Goal: Task Accomplishment & Management: Use online tool/utility

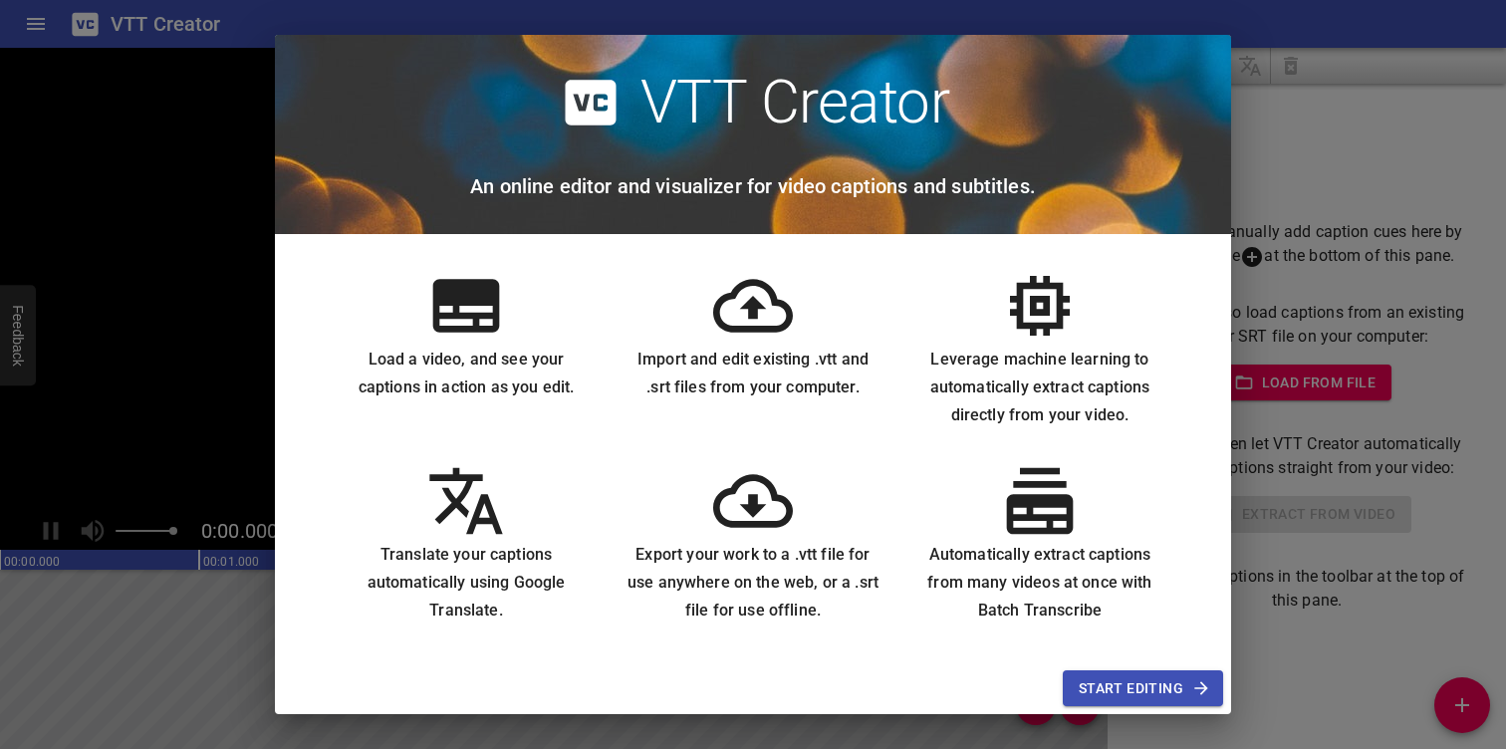
click at [1126, 683] on span "Start Editing" at bounding box center [1143, 688] width 128 height 25
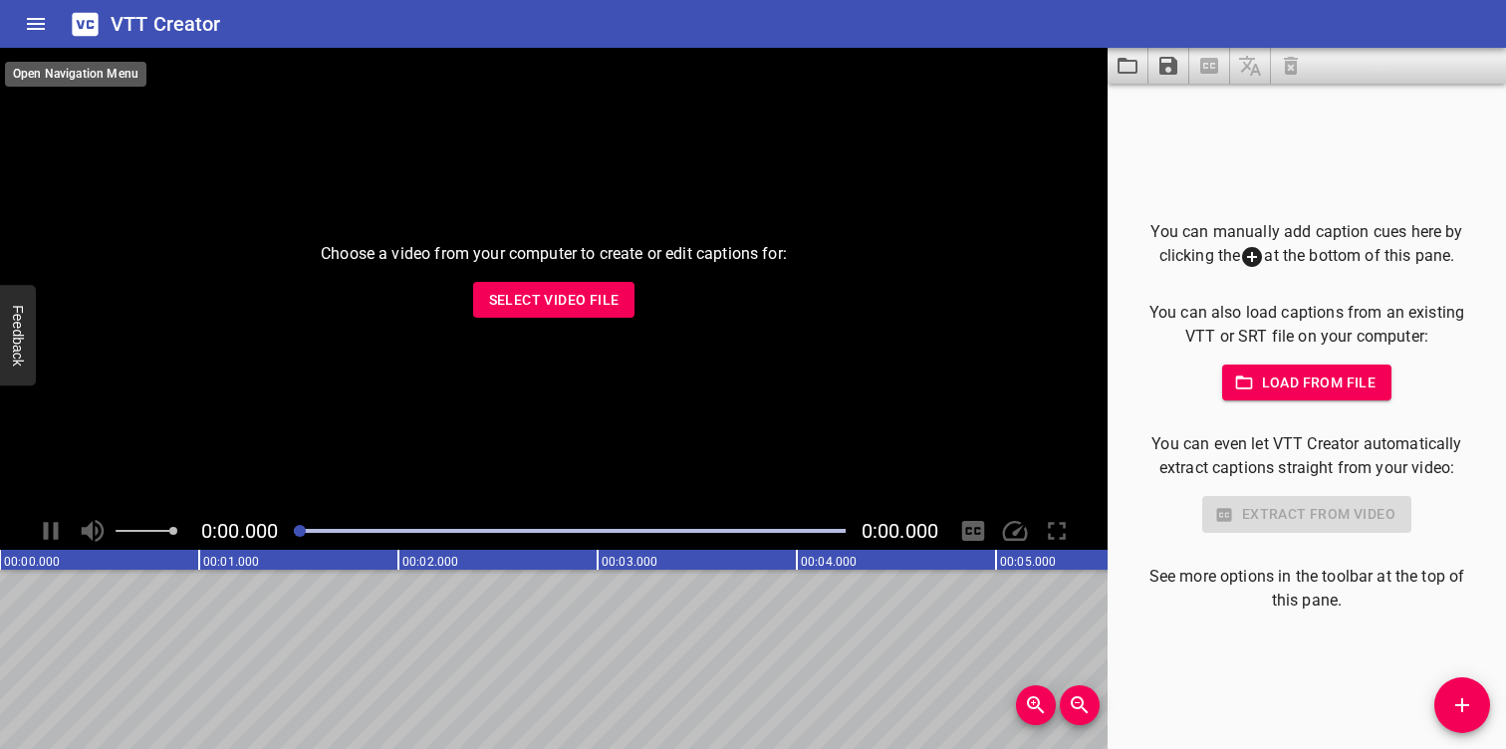
click at [43, 19] on icon "Home" at bounding box center [36, 24] width 18 height 12
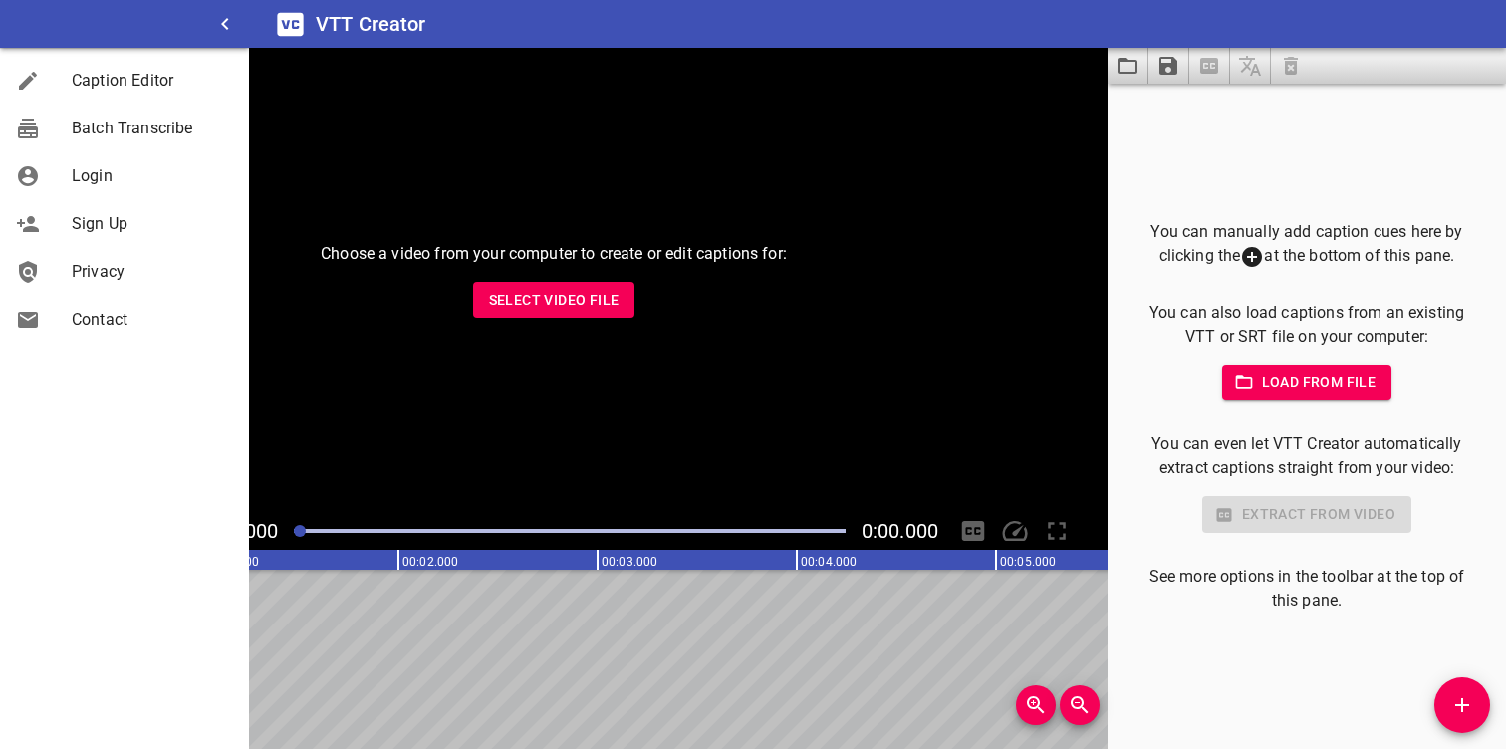
click at [99, 190] on div "Login" at bounding box center [124, 176] width 249 height 48
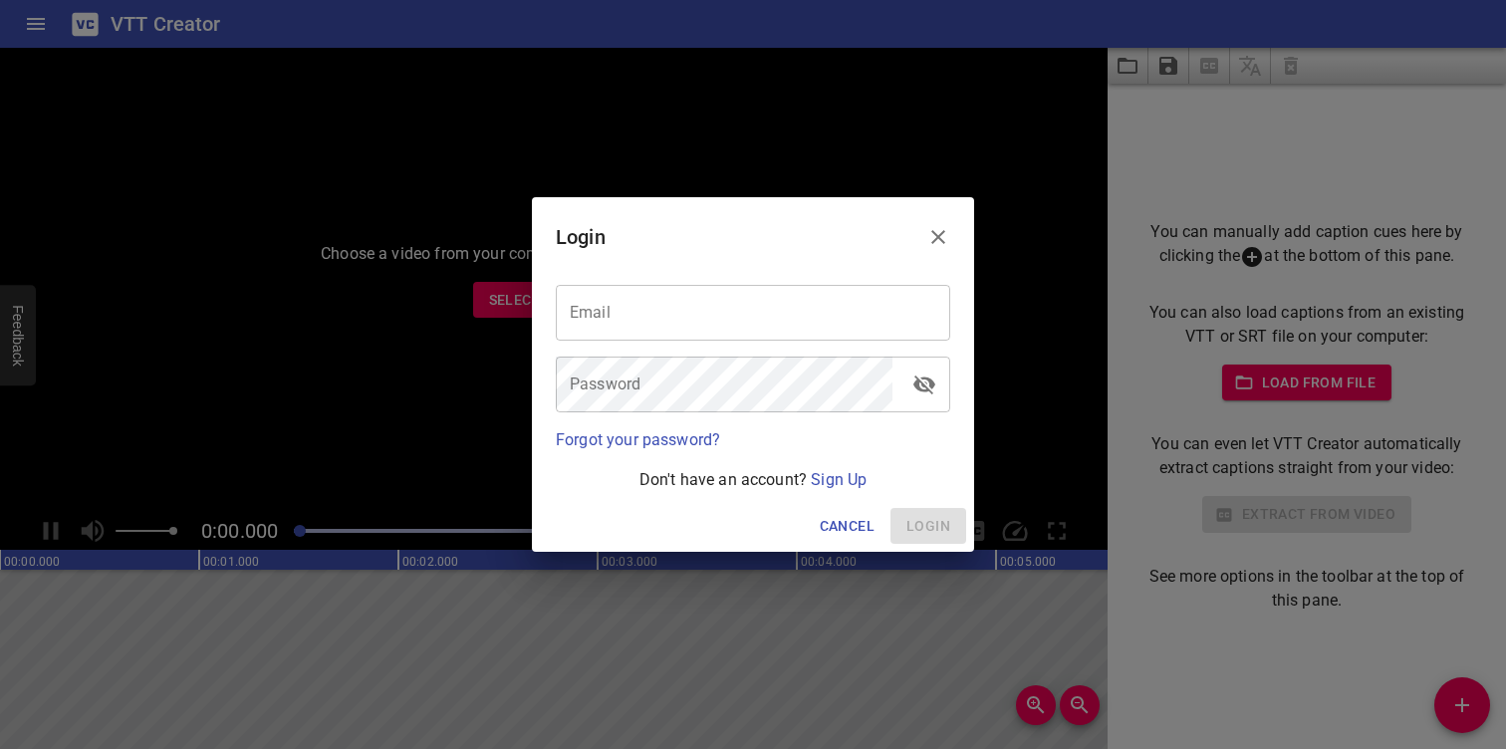
click at [942, 232] on icon "Close" at bounding box center [938, 237] width 14 height 14
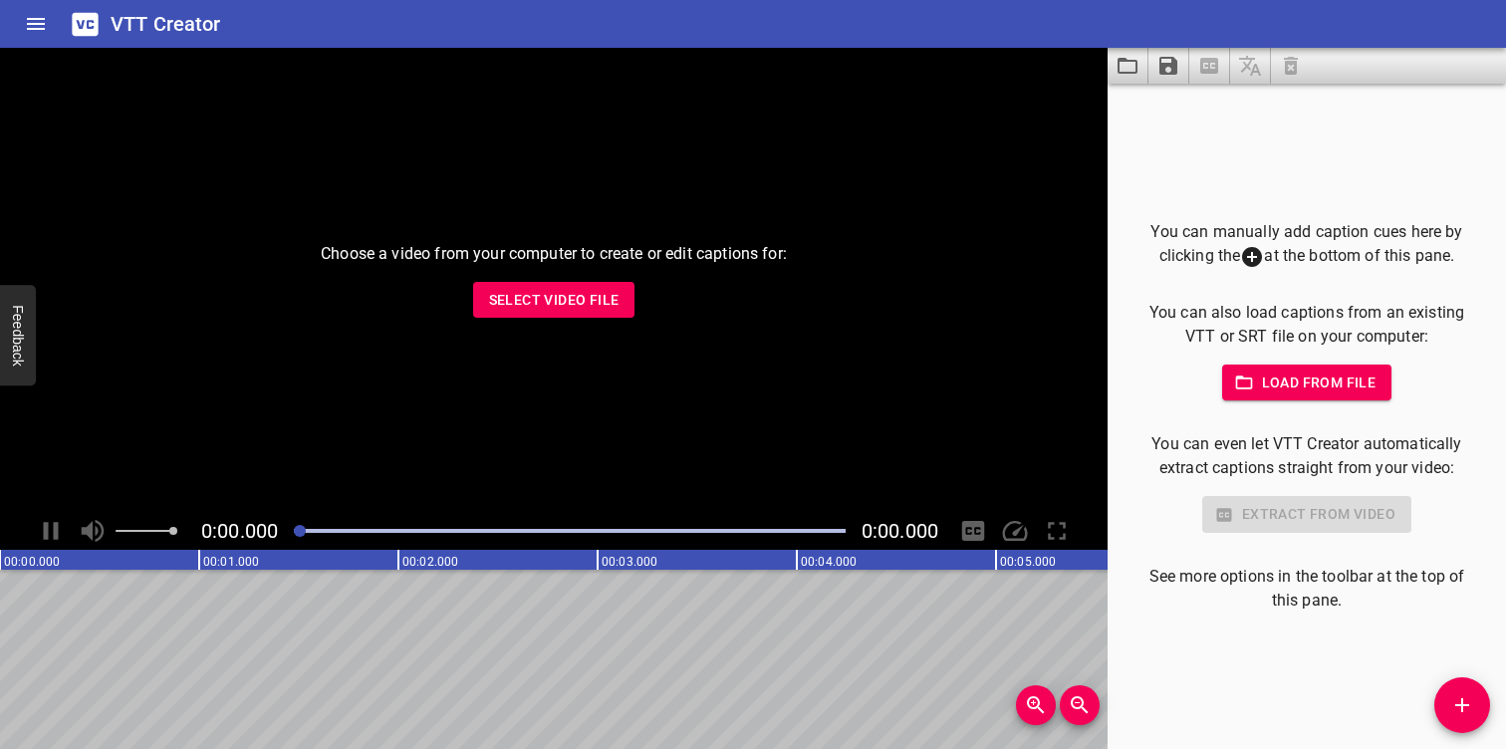
click at [35, 29] on icon "Home" at bounding box center [36, 24] width 18 height 12
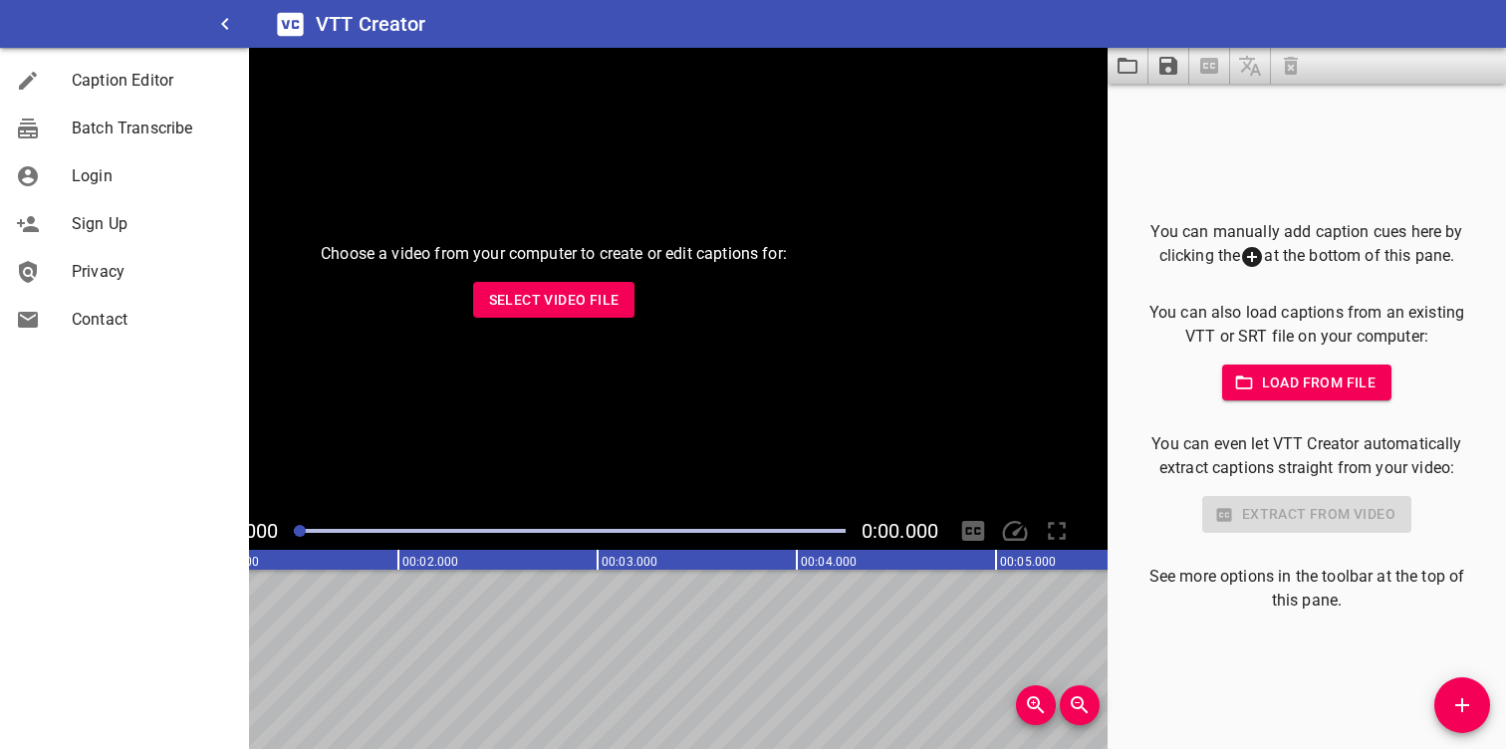
click at [108, 217] on span "Sign Up" at bounding box center [152, 224] width 161 height 24
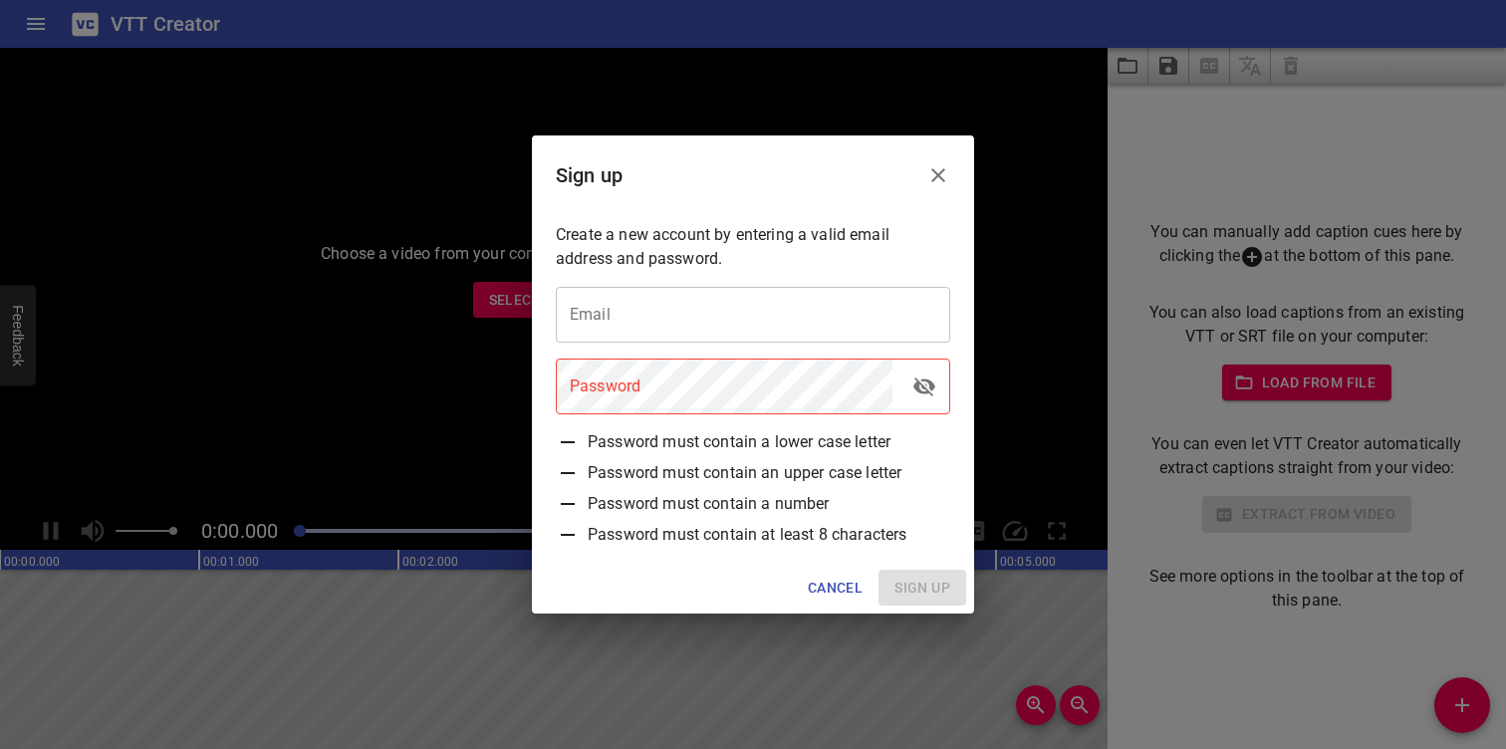
click at [938, 190] on button "Close" at bounding box center [938, 175] width 48 height 48
